Goal: Task Accomplishment & Management: Use online tool/utility

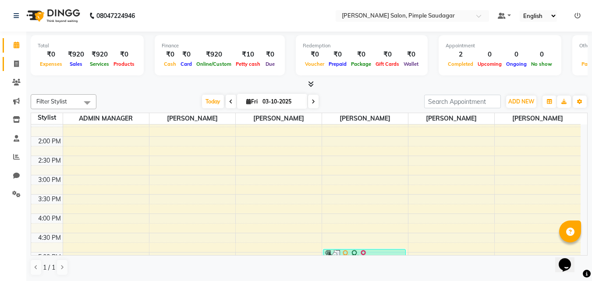
click at [18, 61] on icon at bounding box center [16, 63] width 5 height 7
click at [16, 65] on icon at bounding box center [16, 63] width 5 height 7
select select "service"
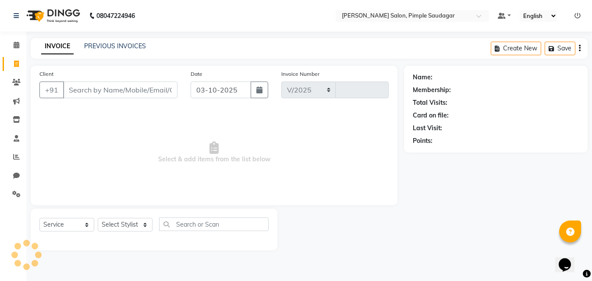
select select "7816"
type input "0757"
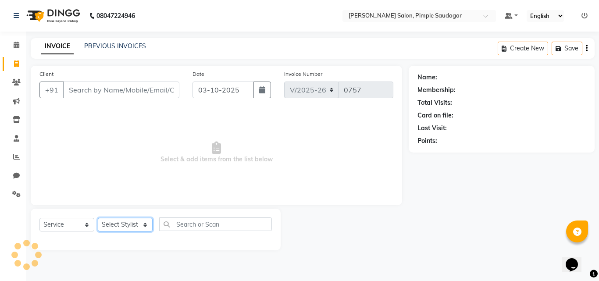
click at [115, 226] on select "Select Stylist" at bounding box center [125, 225] width 55 height 14
select select "74593"
click at [98, 218] on select "Select Stylist ADMIN MANAGER [PERSON_NAME] [PERSON_NAME] [PERSON_NAME] [PERSON_…" at bounding box center [125, 225] width 55 height 14
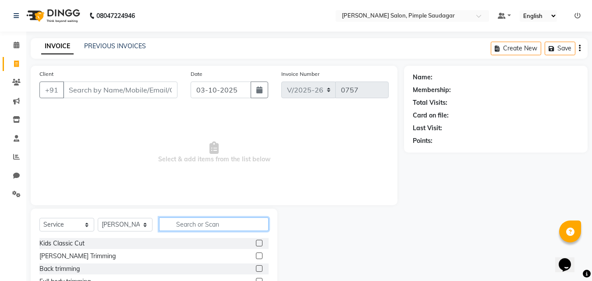
click at [181, 224] on input "text" at bounding box center [214, 224] width 110 height 14
type input "under"
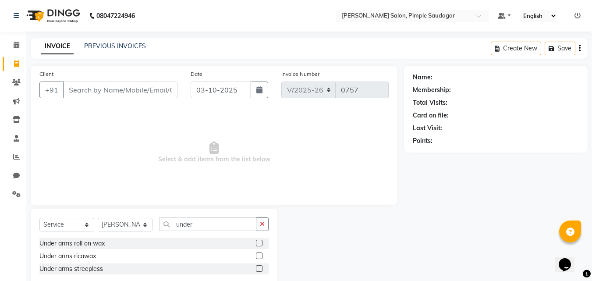
click at [259, 254] on label at bounding box center [259, 255] width 7 height 7
click at [259, 254] on input "checkbox" at bounding box center [259, 256] width 6 height 6
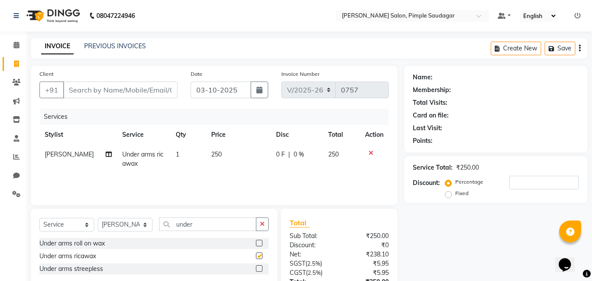
checkbox input "false"
click at [229, 228] on input "under" at bounding box center [207, 224] width 97 height 14
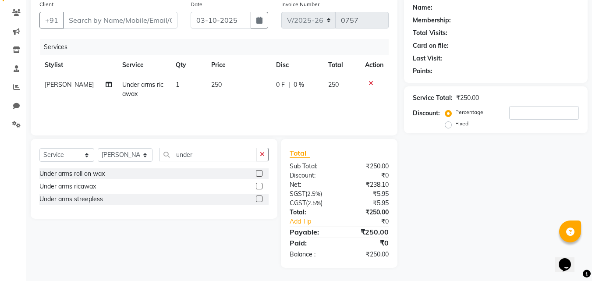
click at [370, 82] on icon at bounding box center [371, 83] width 5 height 6
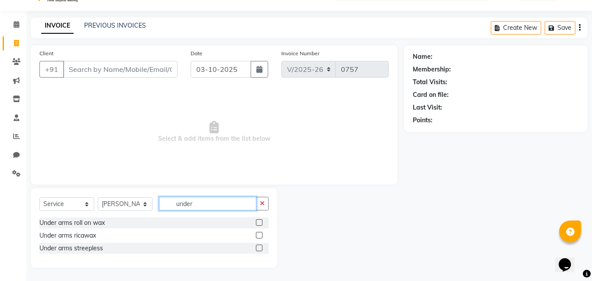
click at [209, 203] on input "under" at bounding box center [207, 204] width 97 height 14
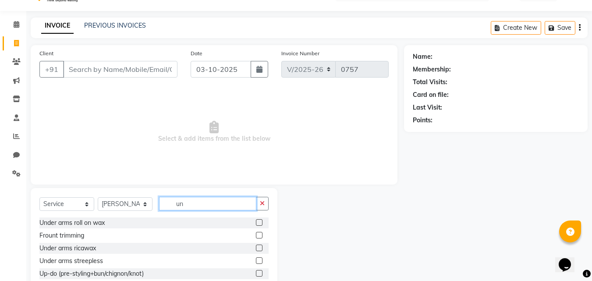
type input "u"
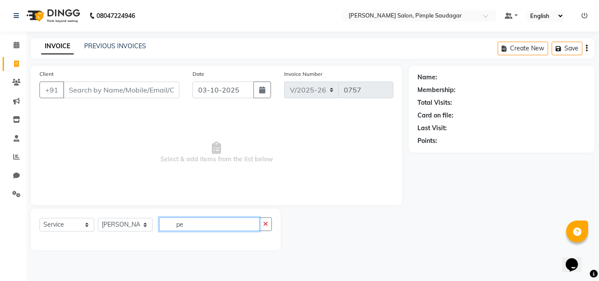
type input "p"
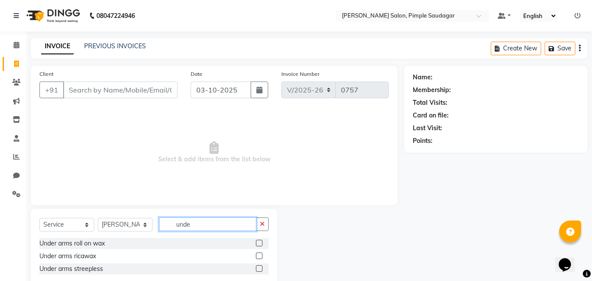
type input "under"
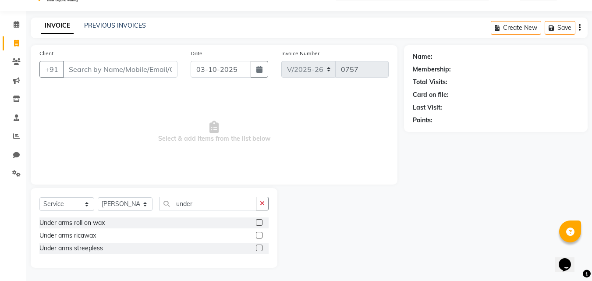
click at [256, 249] on label at bounding box center [259, 248] width 7 height 7
click at [256, 249] on input "checkbox" at bounding box center [259, 248] width 6 height 6
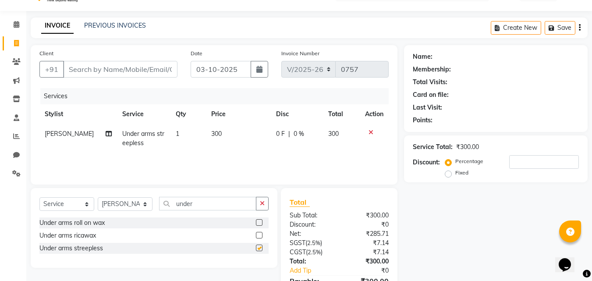
checkbox input "false"
click at [226, 204] on input "under" at bounding box center [207, 204] width 97 height 14
type input "u"
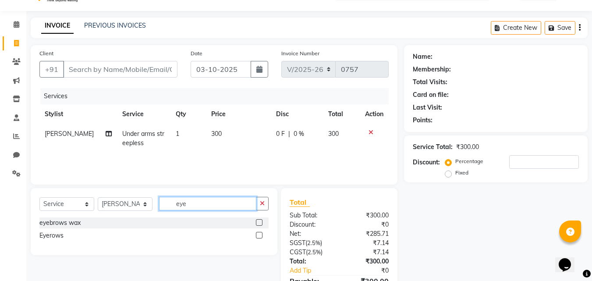
type input "eye"
click at [258, 224] on label at bounding box center [259, 222] width 7 height 7
click at [258, 224] on input "checkbox" at bounding box center [259, 223] width 6 height 6
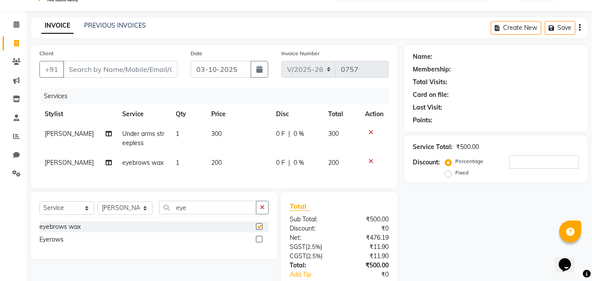
checkbox input "false"
click at [177, 165] on td "1" at bounding box center [188, 163] width 36 height 20
select select "74593"
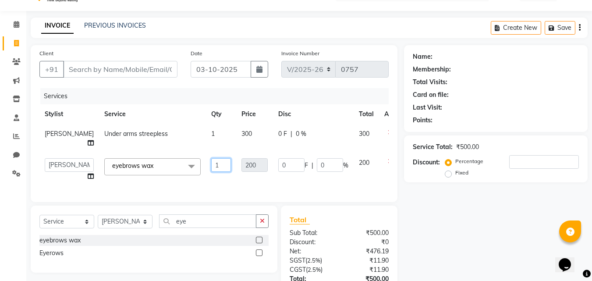
click at [211, 172] on input "1" at bounding box center [221, 165] width 20 height 14
type input "2"
click at [433, 201] on div "Name: Membership: Total Visits: Card on file: Last Visit: Points: Service Total…" at bounding box center [499, 189] width 190 height 289
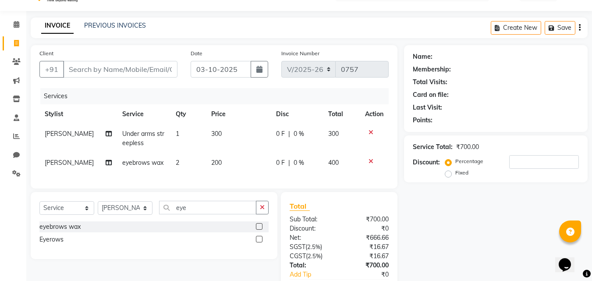
scroll to position [89, 0]
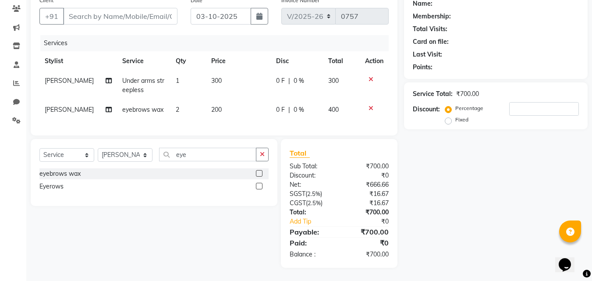
click at [212, 146] on div "Select Service Product Membership Package Voucher Prepaid Gift Card Select Styl…" at bounding box center [154, 172] width 247 height 67
click at [210, 153] on input "eye" at bounding box center [207, 155] width 97 height 14
type input "e"
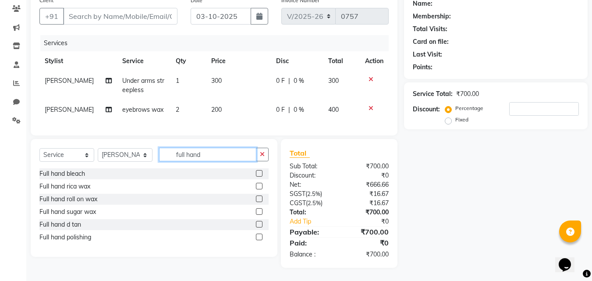
type input "full hand"
drag, startPoint x: 259, startPoint y: 188, endPoint x: 223, endPoint y: 173, distance: 39.7
click at [256, 188] on label at bounding box center [259, 186] width 7 height 7
click at [256, 188] on input "checkbox" at bounding box center [259, 187] width 6 height 6
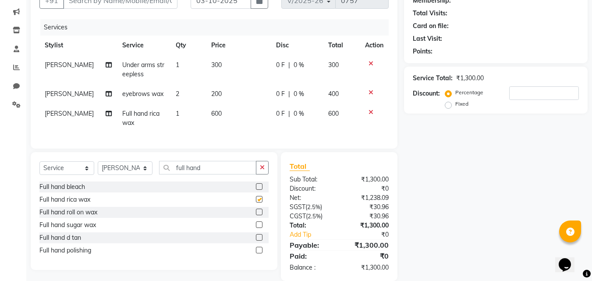
checkbox input "false"
click at [220, 174] on input "full hand" at bounding box center [207, 168] width 97 height 14
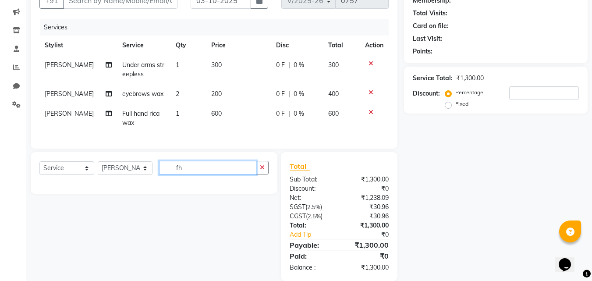
type input "f"
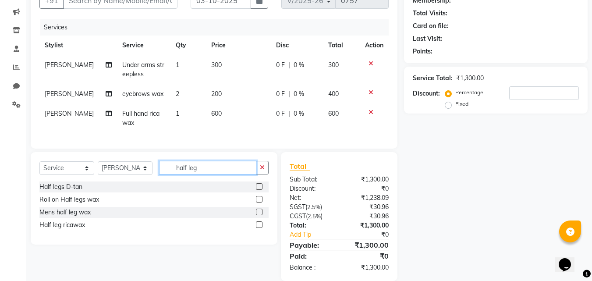
scroll to position [118, 0]
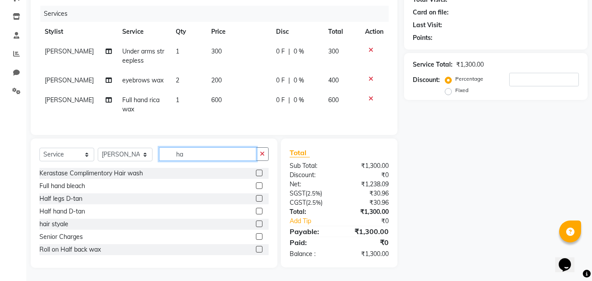
type input "h"
type input "rica wax"
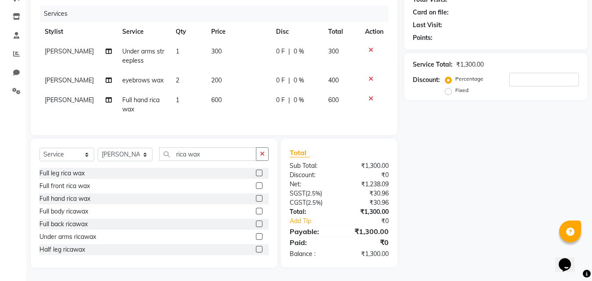
click at [256, 249] on label at bounding box center [259, 249] width 7 height 7
click at [256, 249] on input "checkbox" at bounding box center [259, 250] width 6 height 6
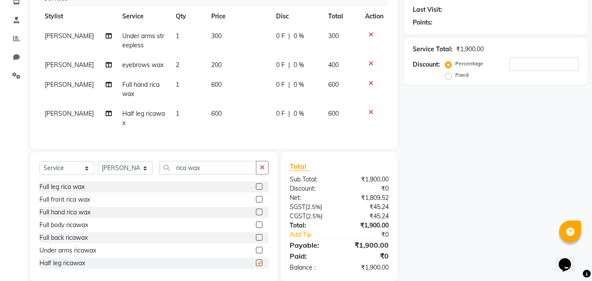
checkbox input "false"
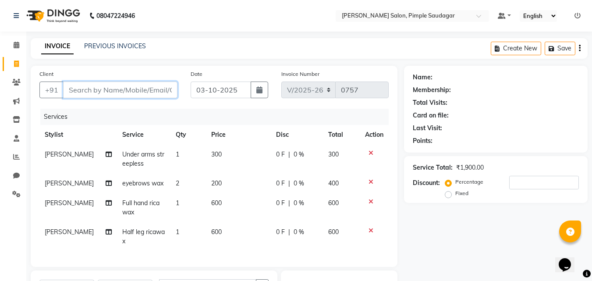
click at [108, 91] on input "Client" at bounding box center [120, 90] width 114 height 17
type input "9"
type input "0"
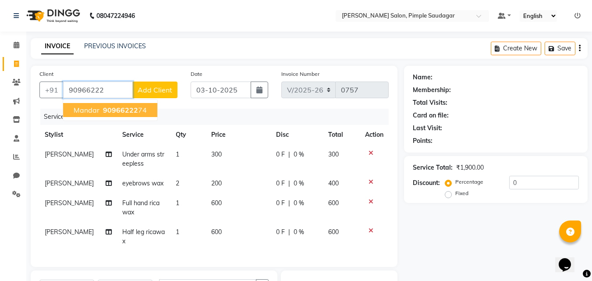
click at [132, 110] on span "90966222" at bounding box center [120, 110] width 35 height 9
type input "9096622274"
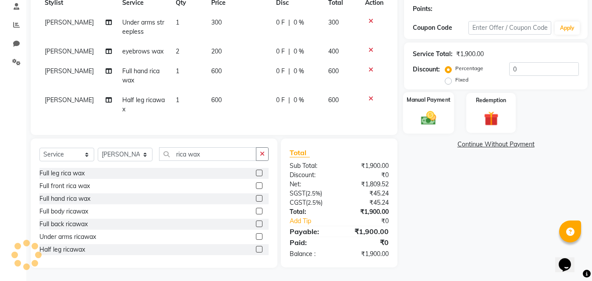
scroll to position [148, 0]
select select "1: Object"
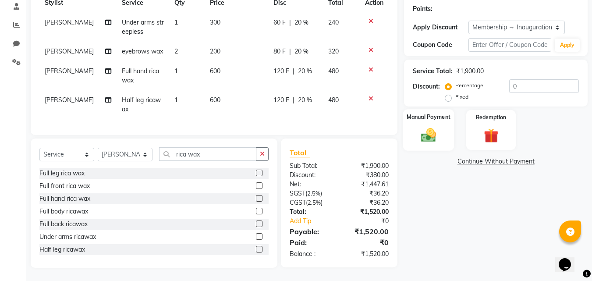
type input "20"
click at [426, 113] on label "Manual Payment" at bounding box center [429, 117] width 44 height 8
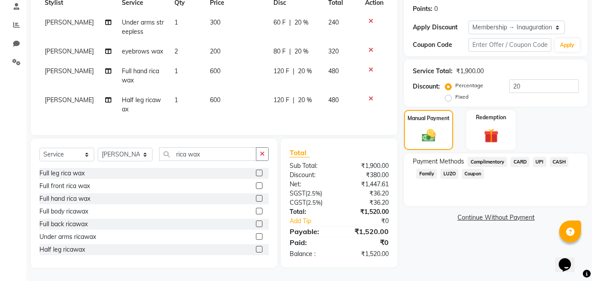
click at [539, 157] on span "UPI" at bounding box center [540, 162] width 14 height 10
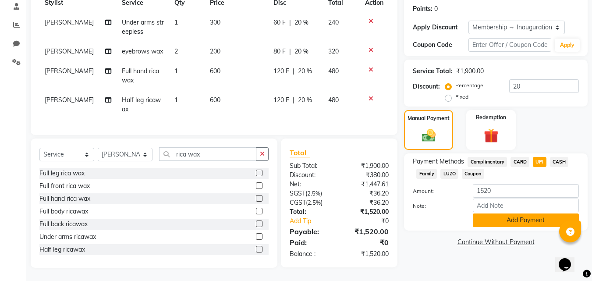
click at [498, 213] on button "Add Payment" at bounding box center [526, 220] width 106 height 14
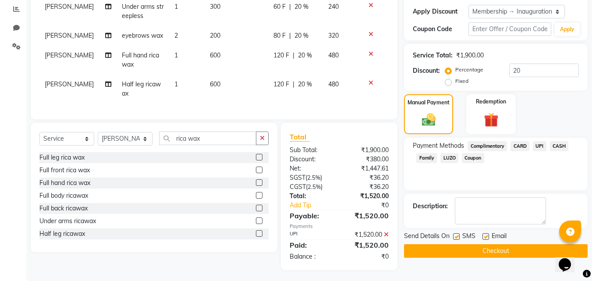
scroll to position [166, 0]
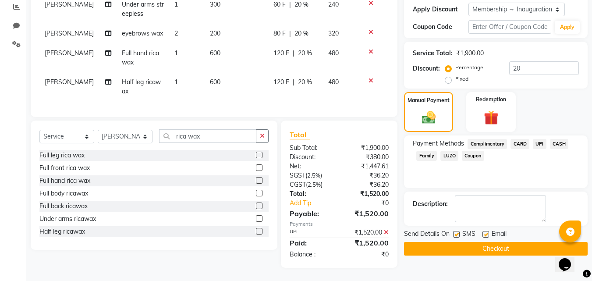
click at [464, 242] on button "Checkout" at bounding box center [496, 249] width 184 height 14
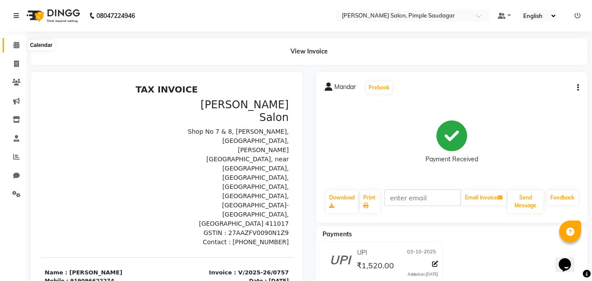
click at [16, 48] on span at bounding box center [16, 45] width 15 height 10
